Goal: Task Accomplishment & Management: Manage account settings

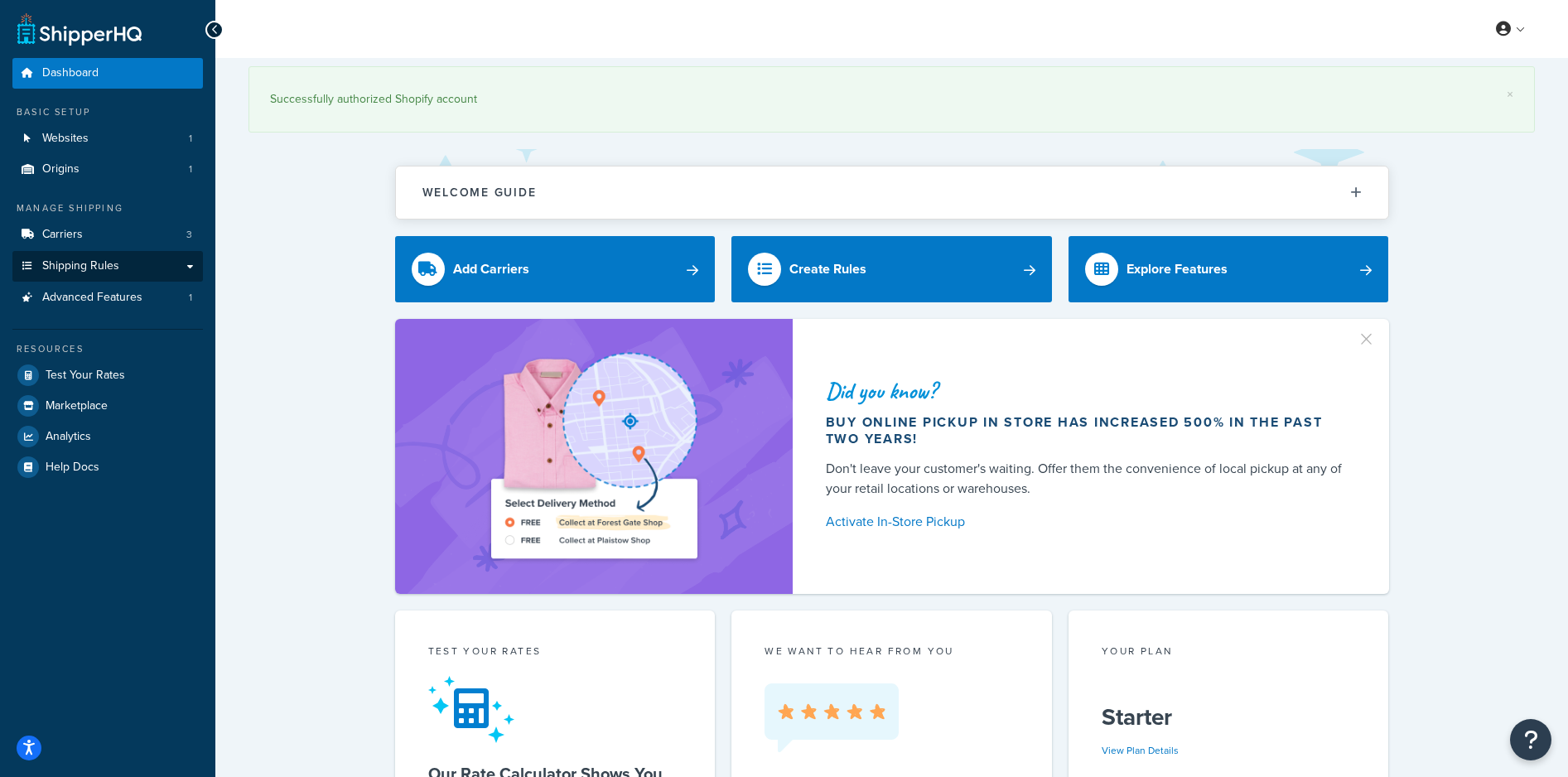
click at [59, 269] on span "Shipping Rules" at bounding box center [81, 266] width 77 height 14
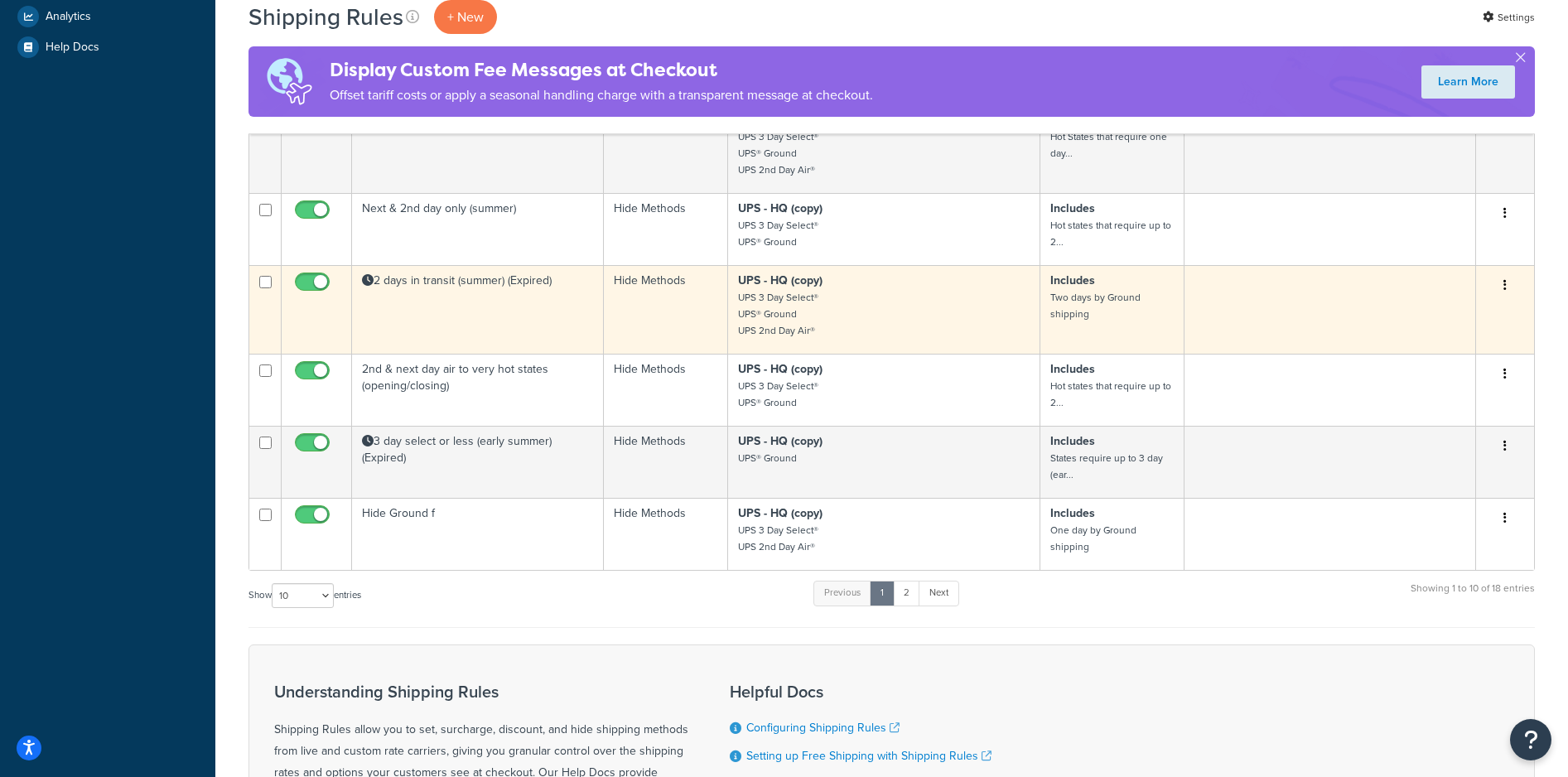
scroll to position [548, 0]
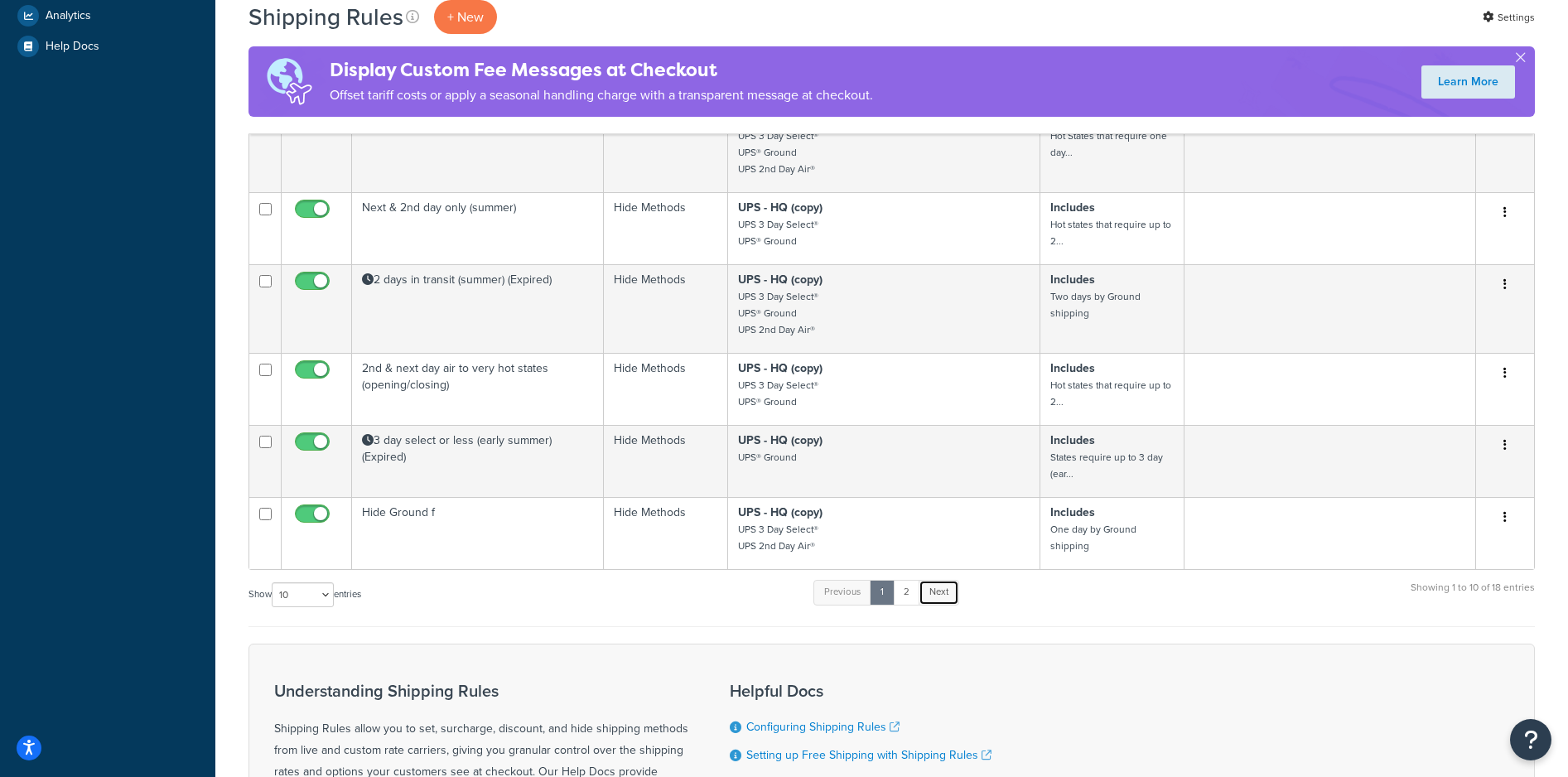
click at [946, 588] on link "Next" at bounding box center [940, 592] width 41 height 25
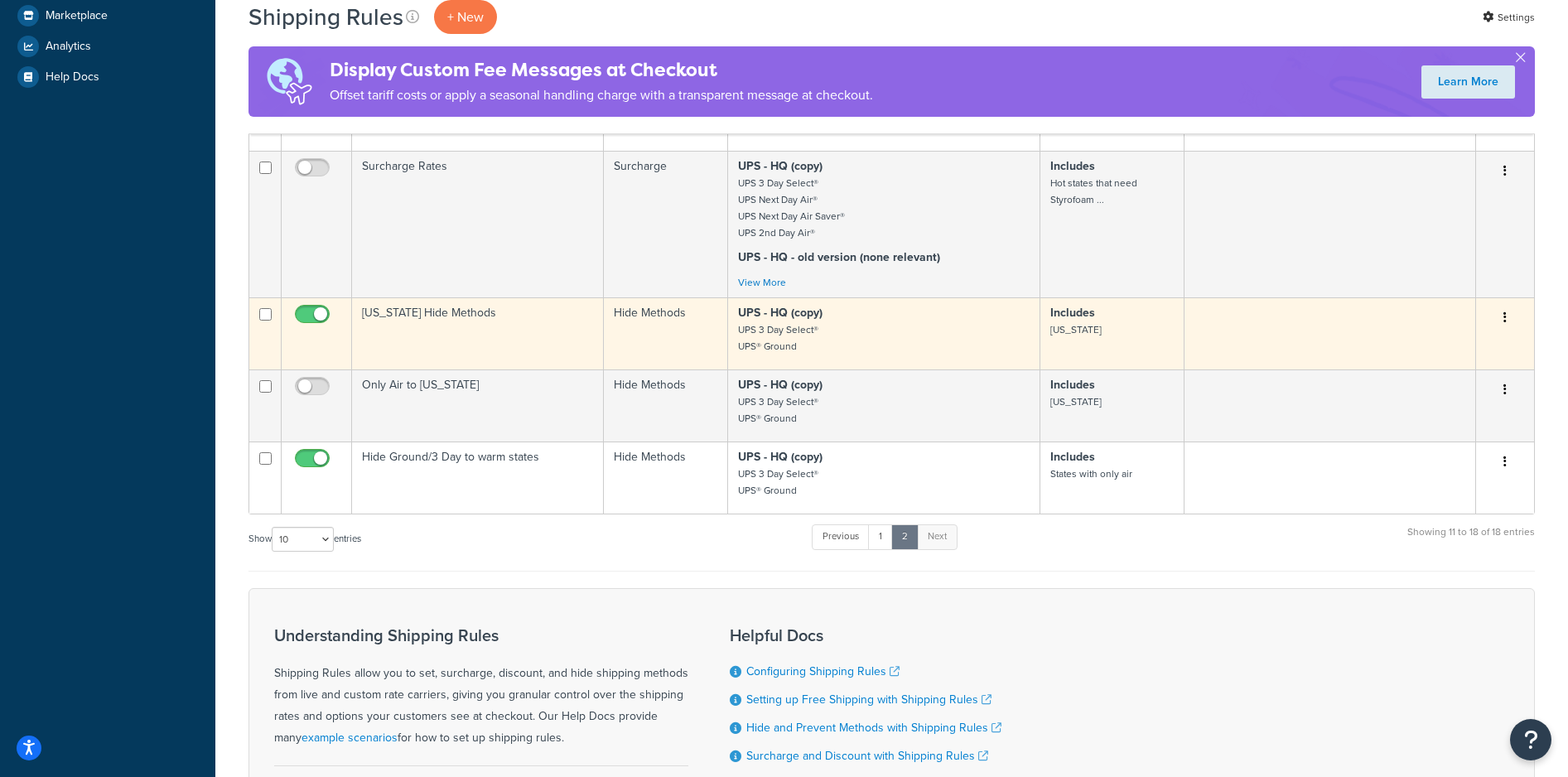
scroll to position [519, 0]
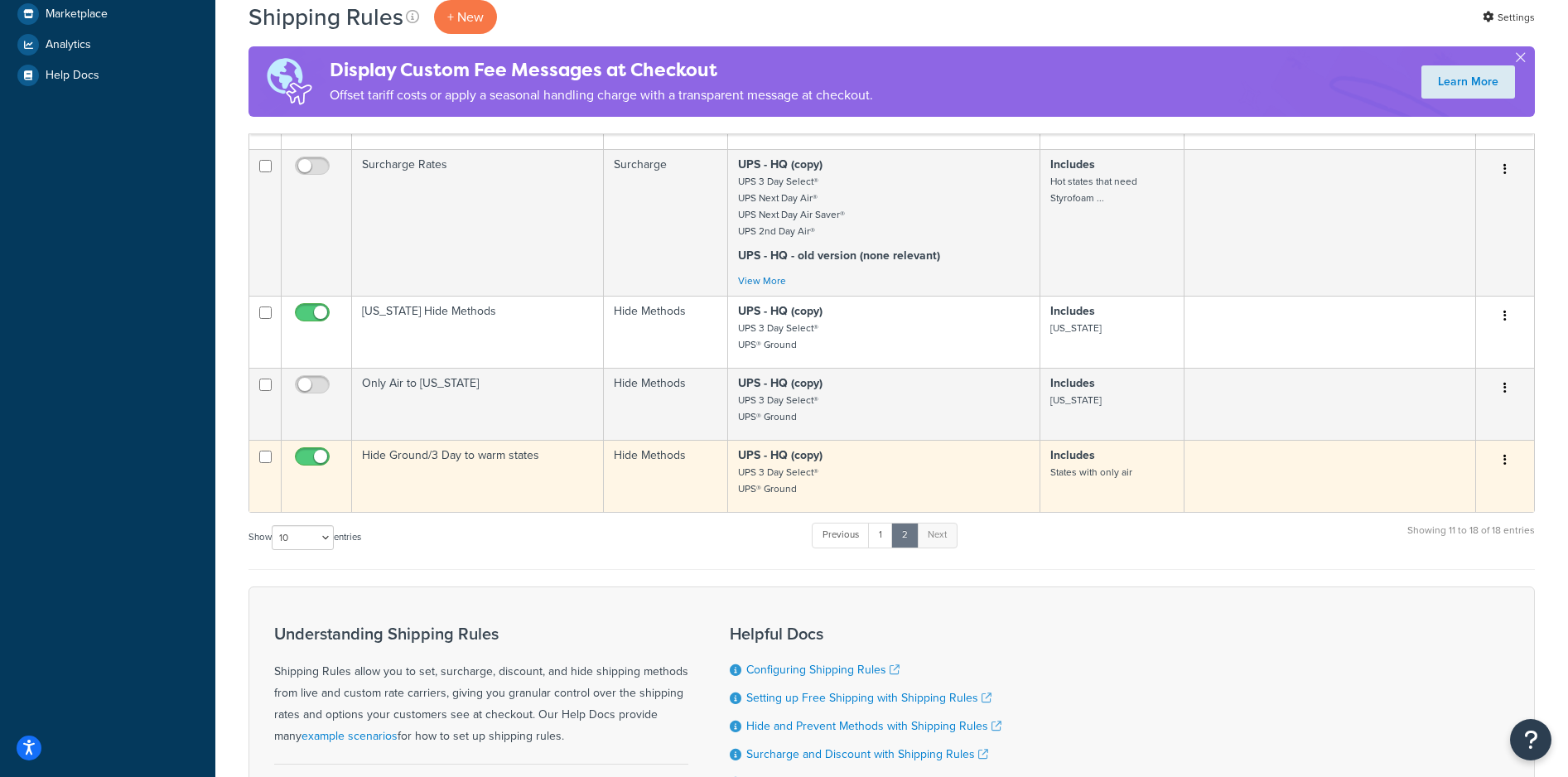
click at [448, 441] on td "Hide Ground/3 Day to warm states" at bounding box center [477, 476] width 252 height 72
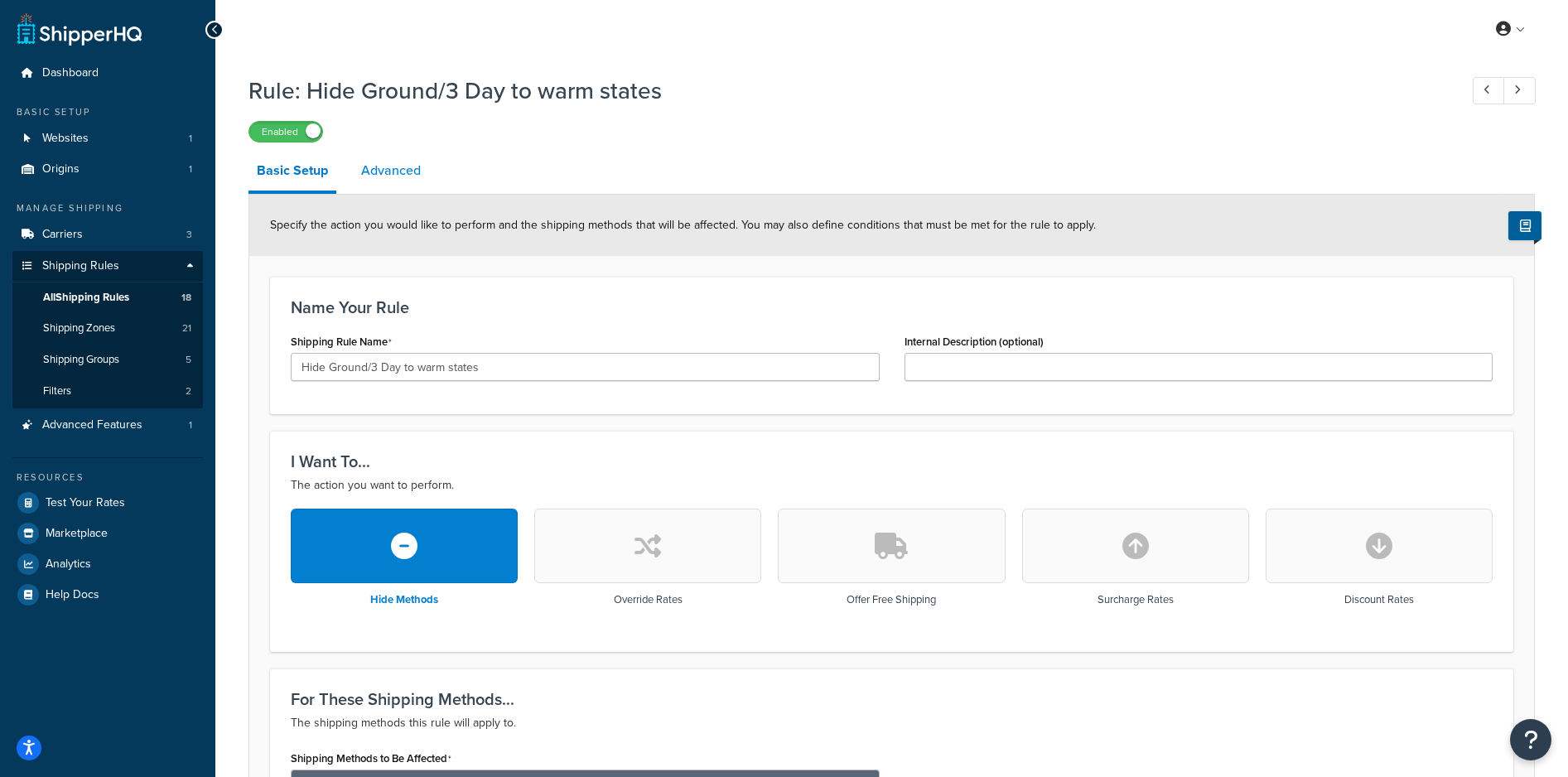
click at [396, 163] on link "Advanced" at bounding box center [391, 171] width 76 height 40
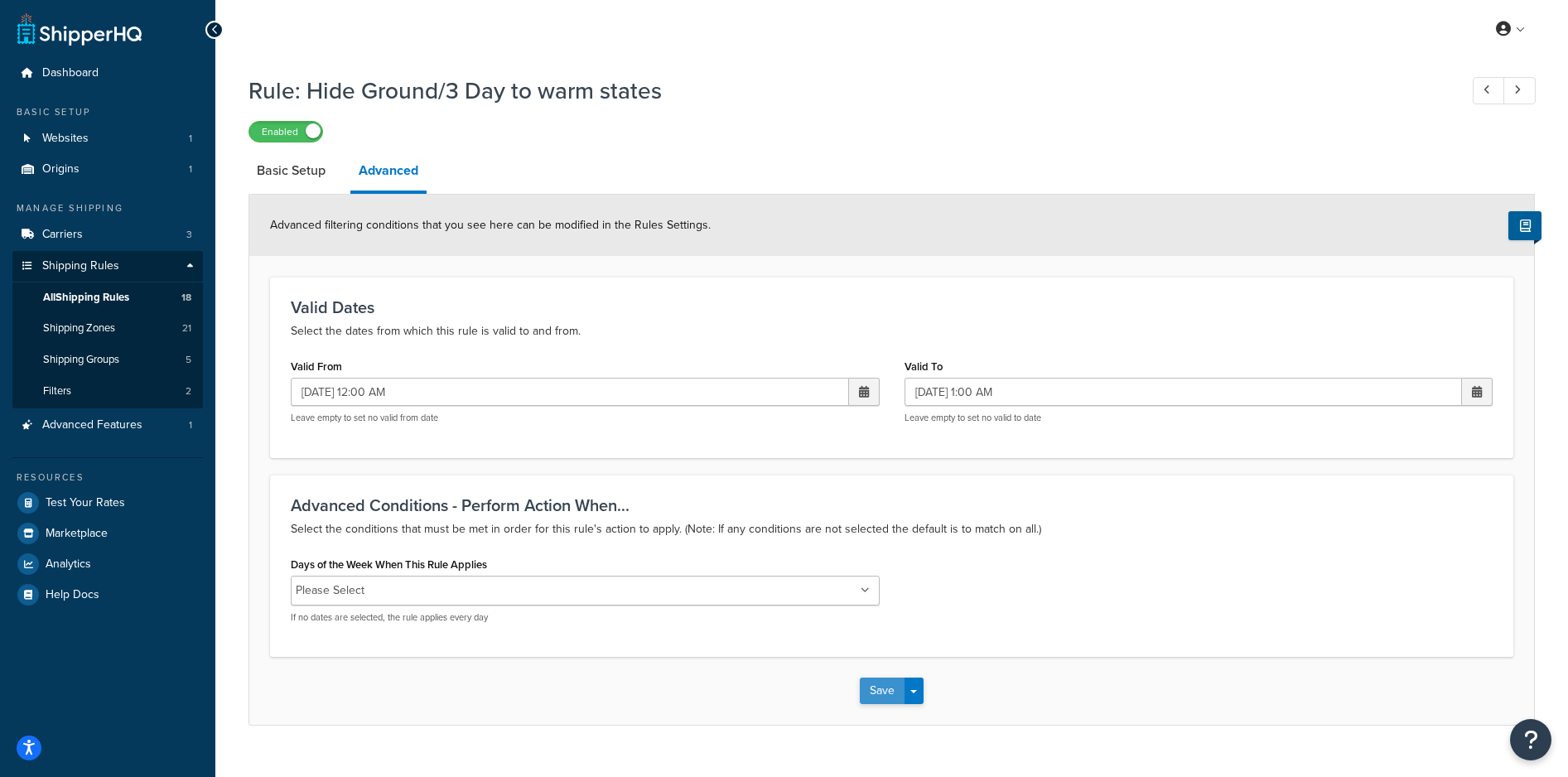
click at [886, 687] on button "Save" at bounding box center [882, 691] width 44 height 26
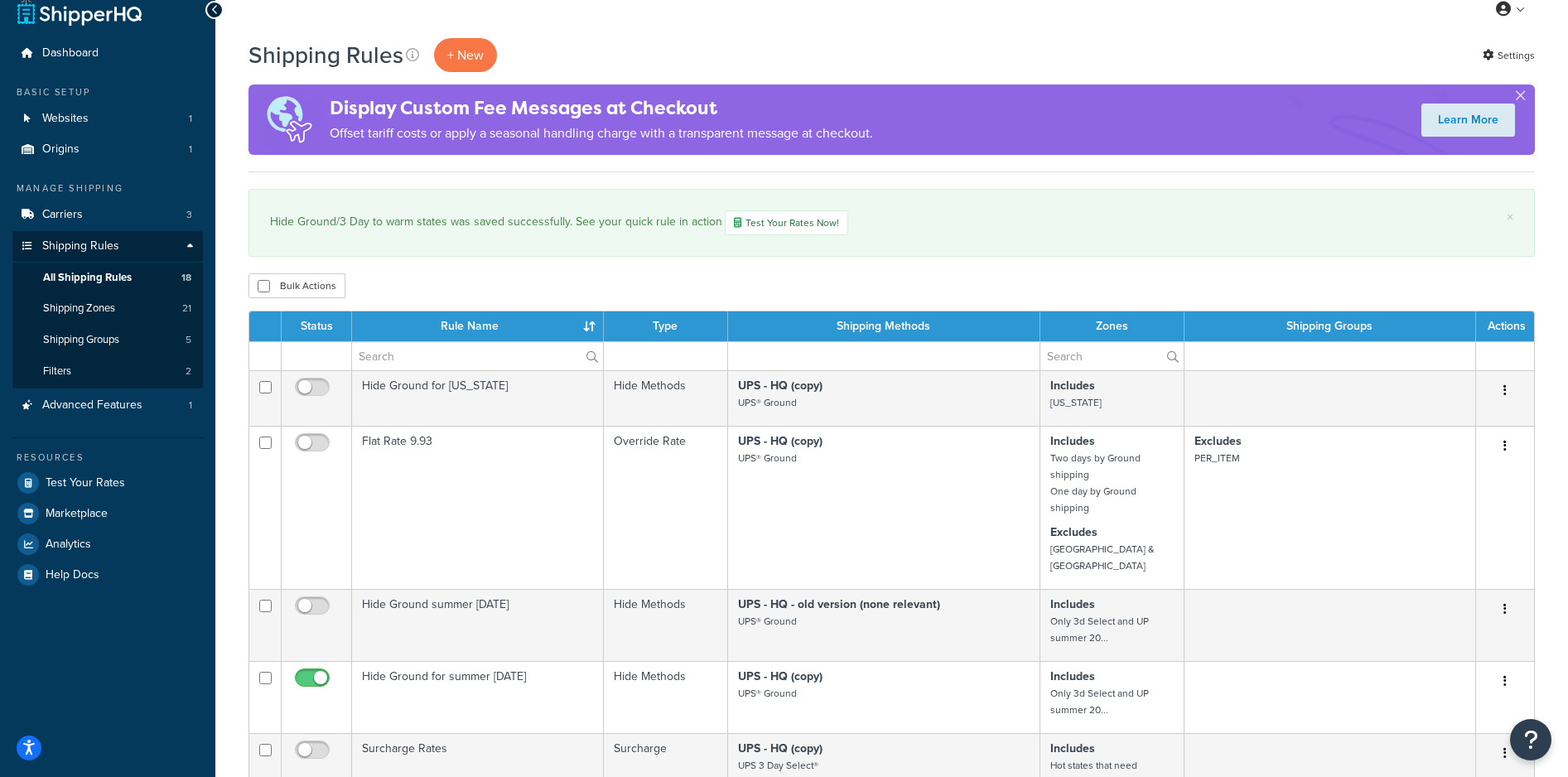
scroll to position [17, 0]
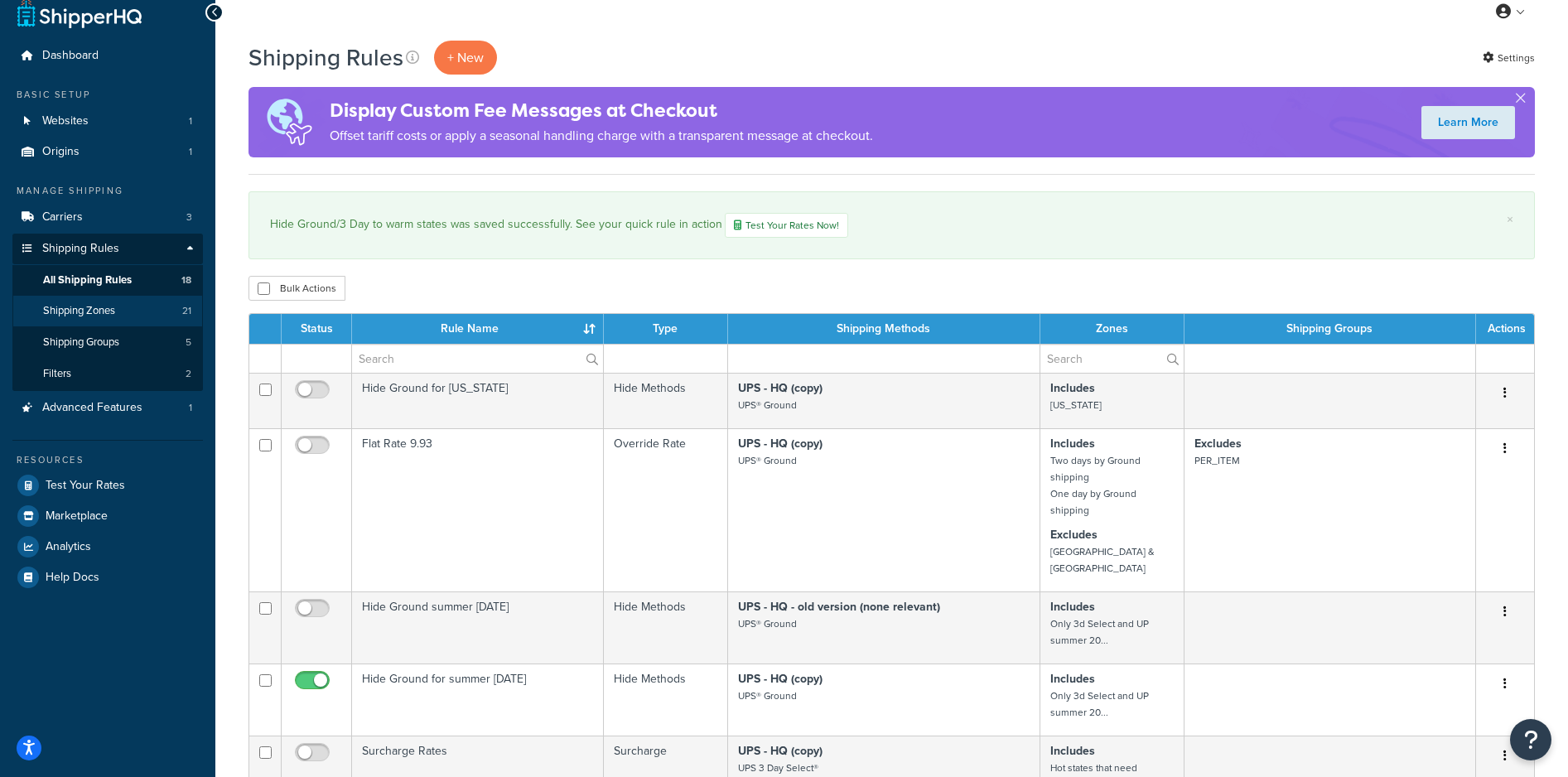
click at [97, 307] on span "Shipping Zones" at bounding box center [79, 311] width 72 height 14
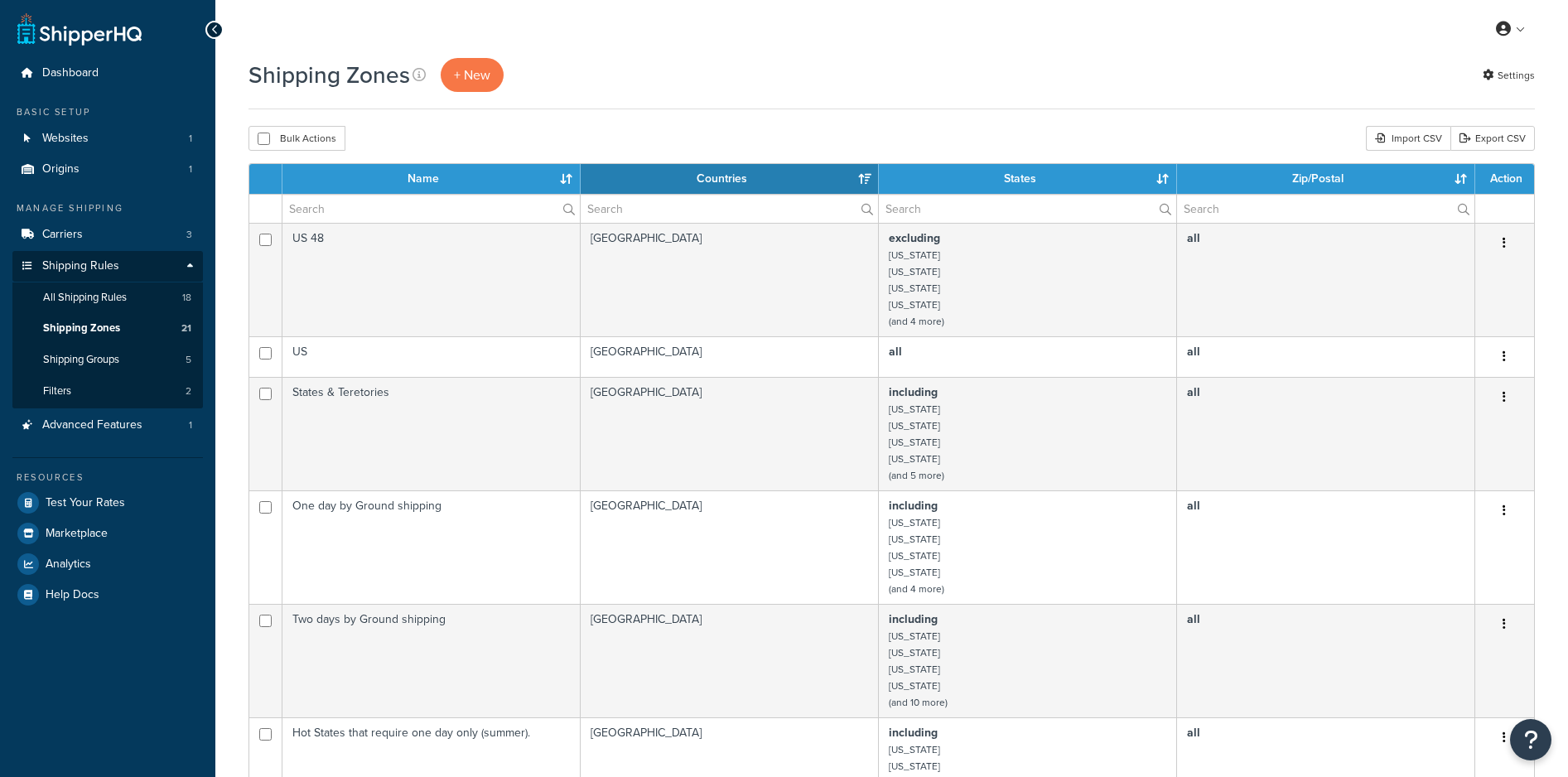
select select "15"
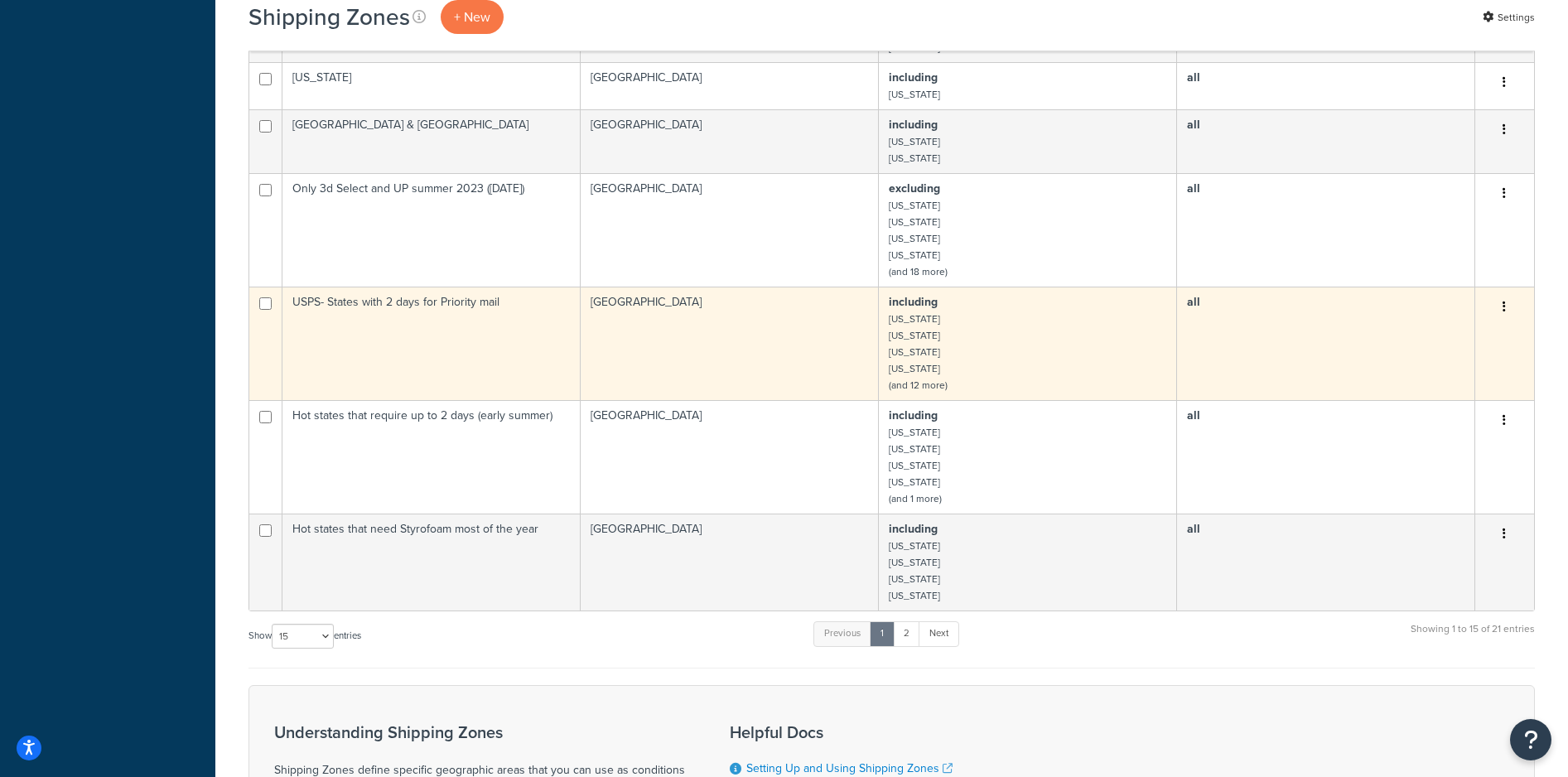
scroll to position [1044, 0]
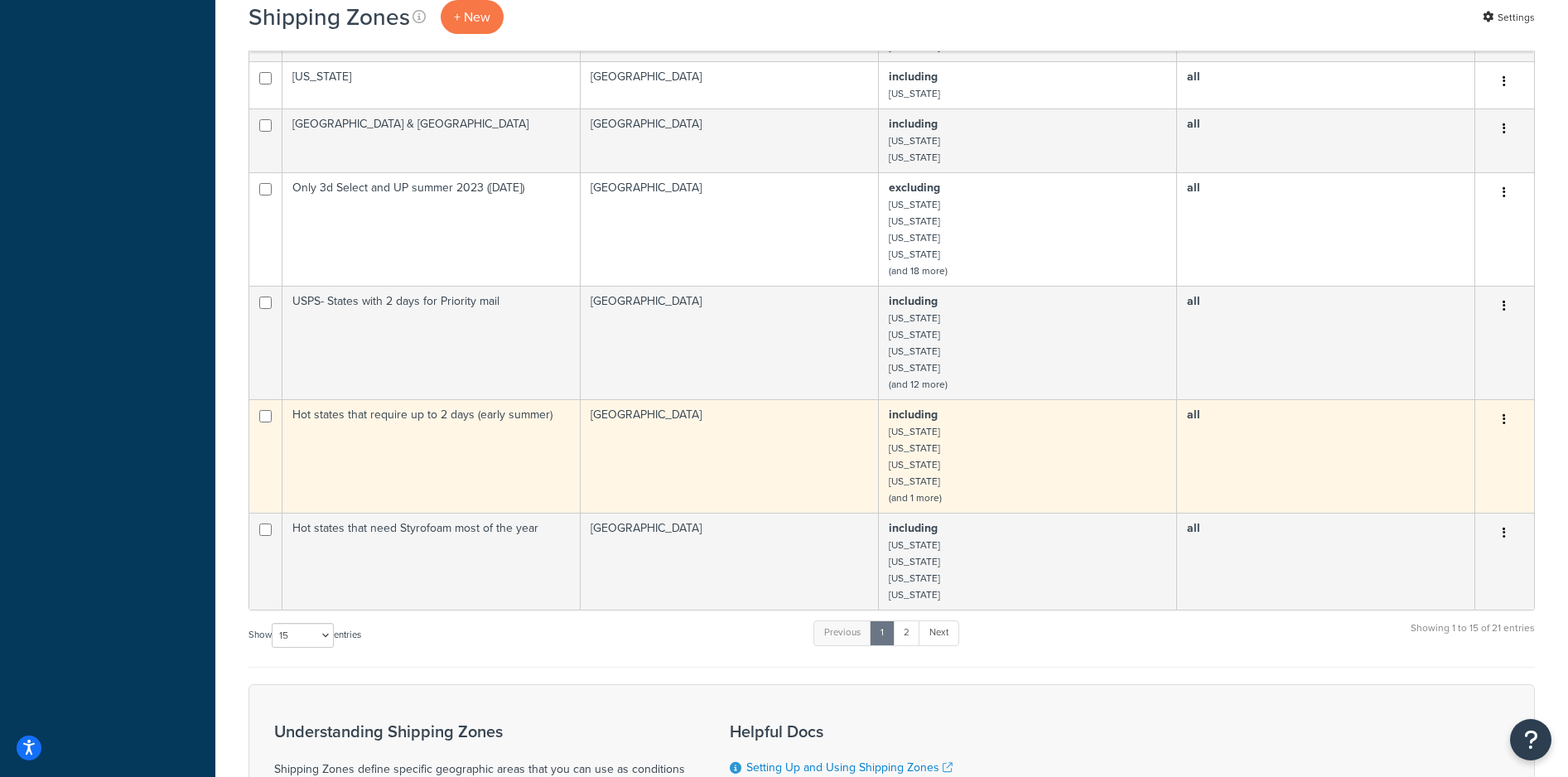
click at [1076, 454] on td "including [US_STATE] [US_STATE] [US_STATE] [US_STATE] (and 1 more)" at bounding box center [1028, 455] width 298 height 113
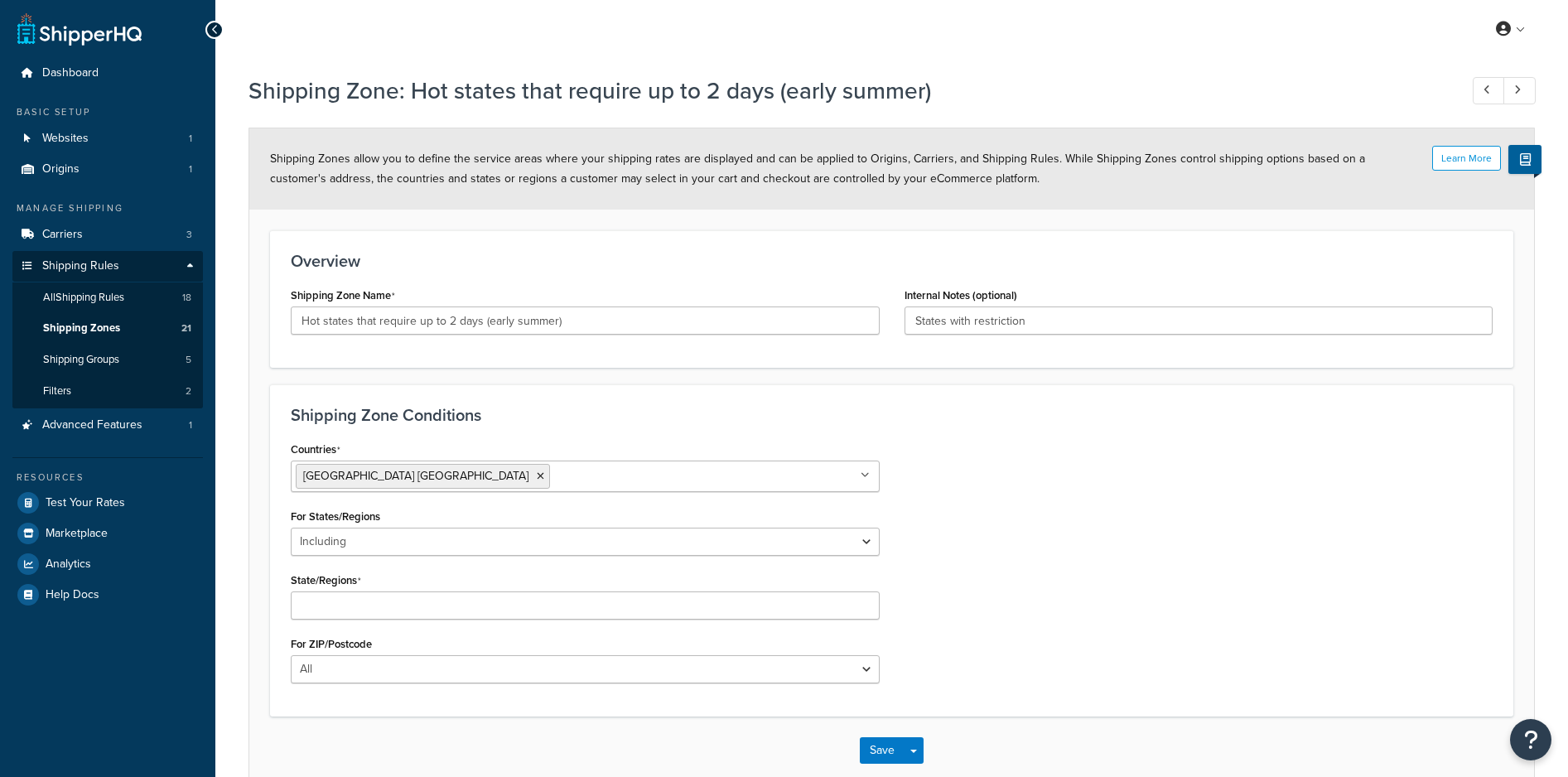
select select "including"
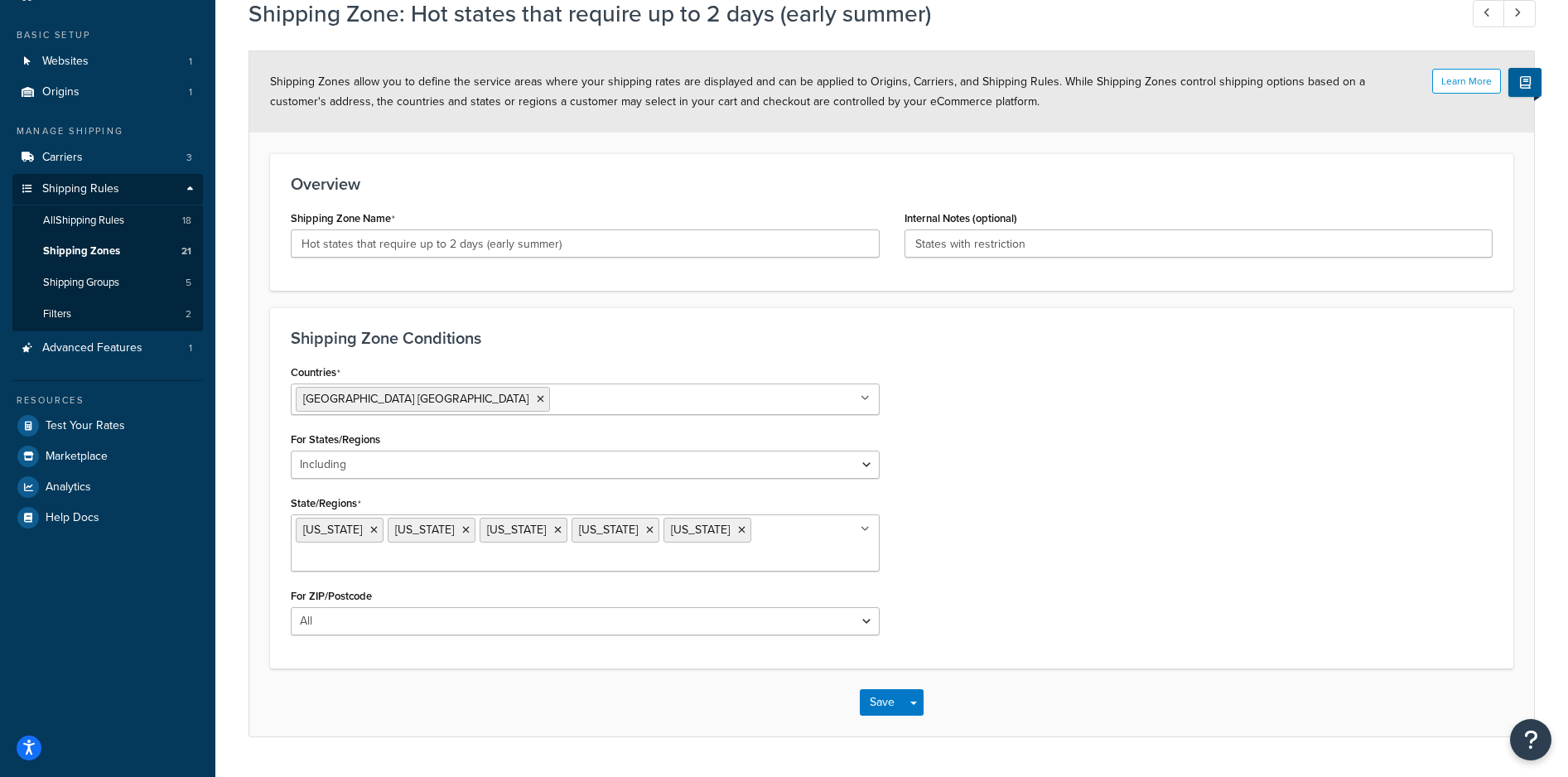
scroll to position [78, 0]
drag, startPoint x: 668, startPoint y: 531, endPoint x: 690, endPoint y: 528, distance: 22.2
click at [443, 548] on input "loi" at bounding box center [369, 557] width 147 height 18
click at [443, 548] on input "luisiana" at bounding box center [369, 557] width 147 height 18
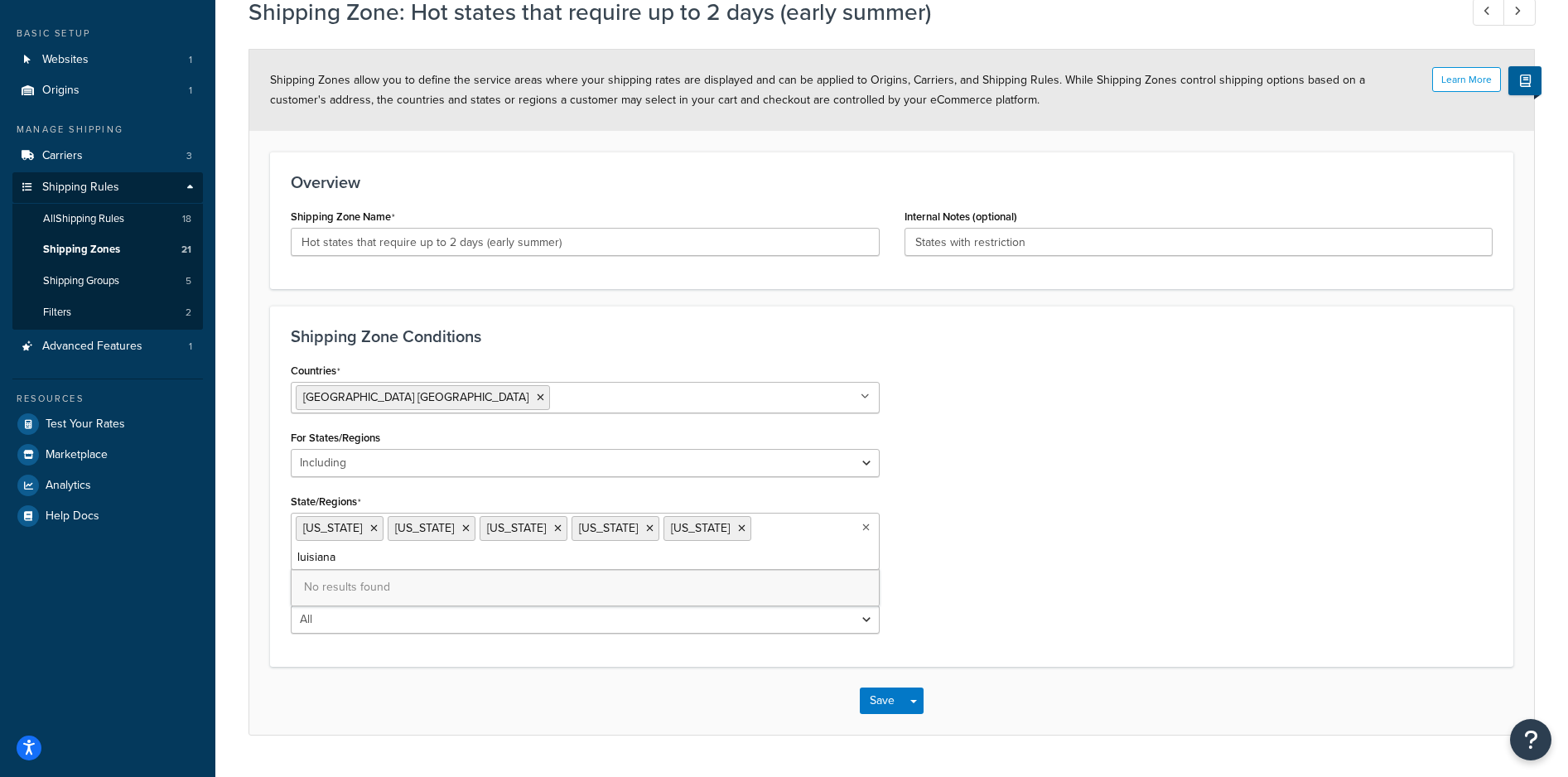
type input "louisiana"
click at [443, 548] on input "louisiana" at bounding box center [369, 557] width 147 height 18
click at [897, 703] on button "Save" at bounding box center [882, 701] width 44 height 26
